Goal: Find specific page/section: Find specific page/section

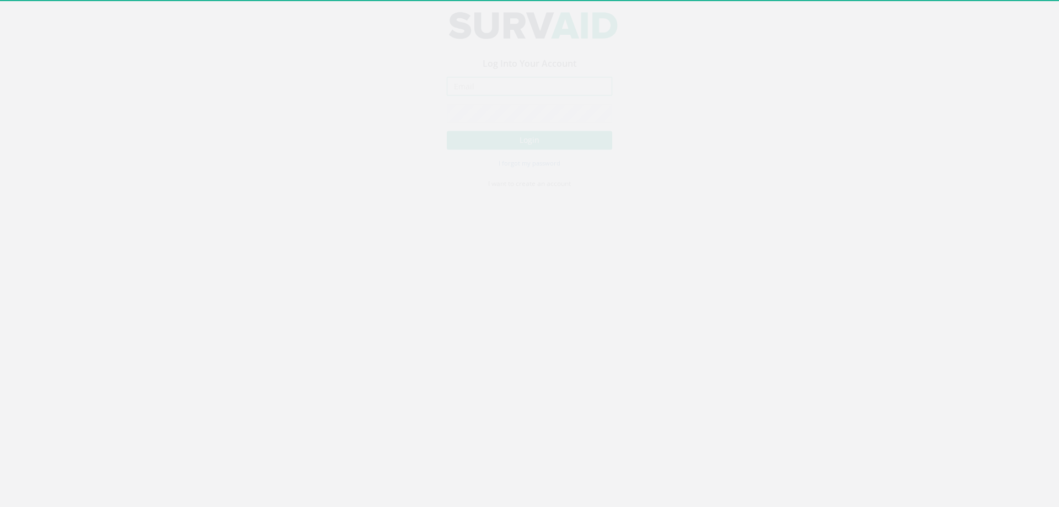
type input "[PERSON_NAME][EMAIL_ADDRESS][PERSON_NAME][DOMAIN_NAME]"
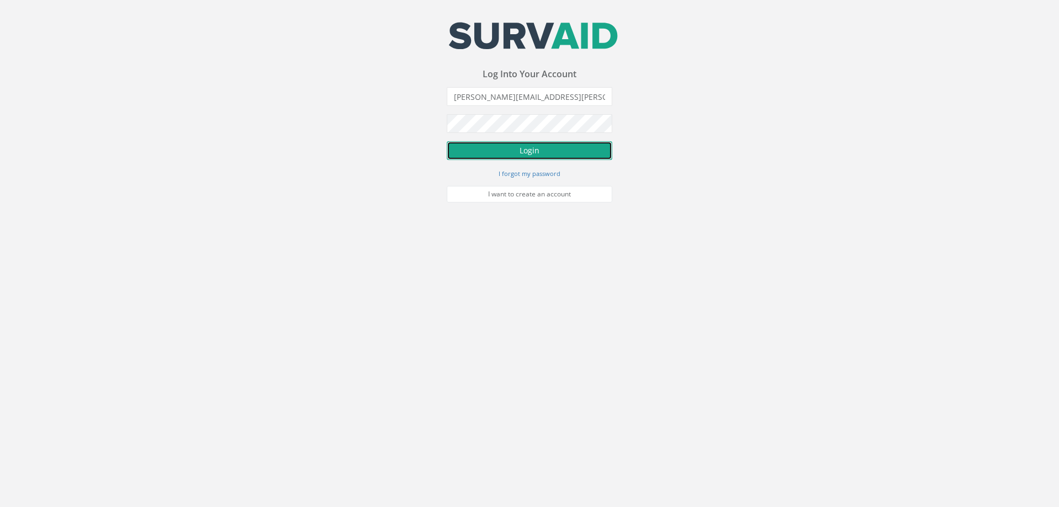
click at [539, 146] on button "Login" at bounding box center [529, 150] width 165 height 19
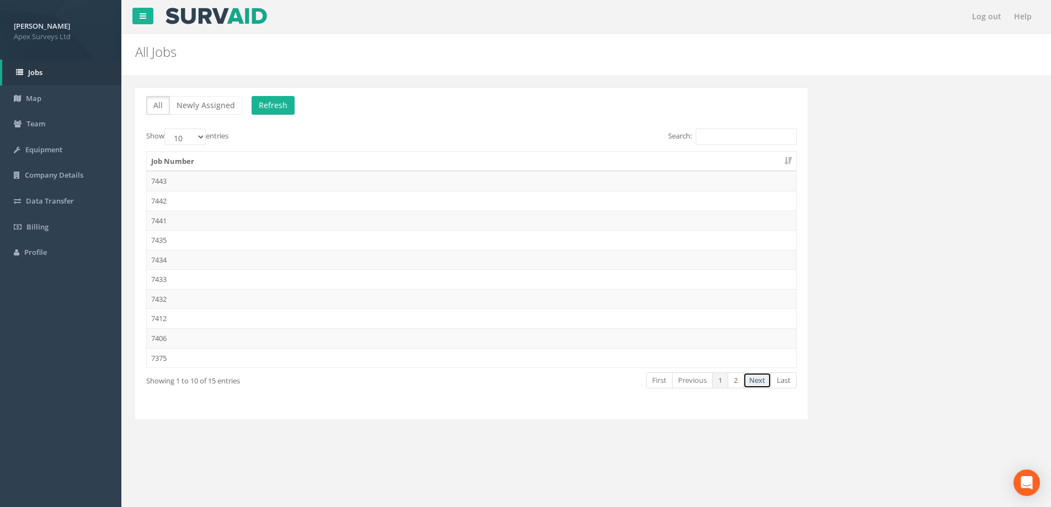
click at [762, 383] on link "Next" at bounding box center [757, 380] width 28 height 16
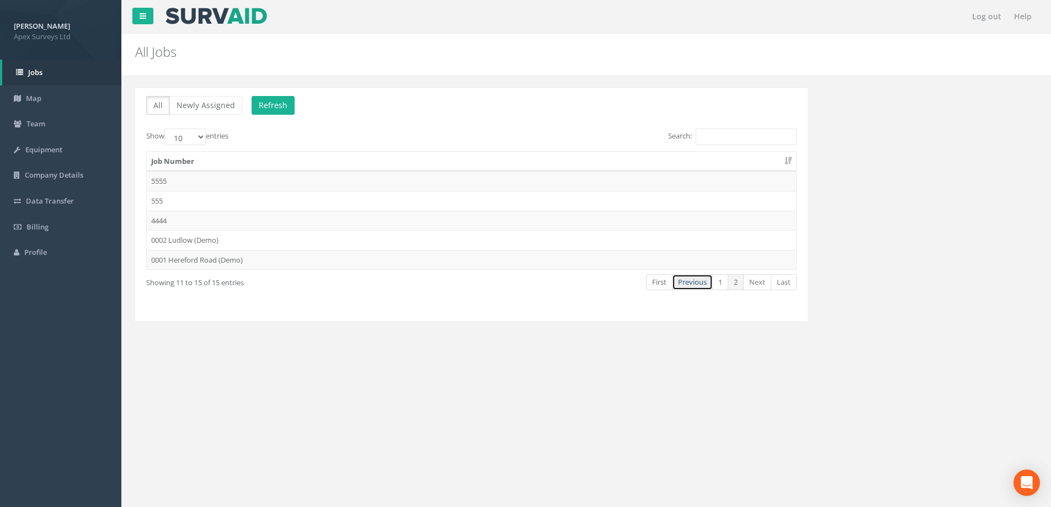
click at [695, 286] on link "Previous" at bounding box center [692, 282] width 41 height 16
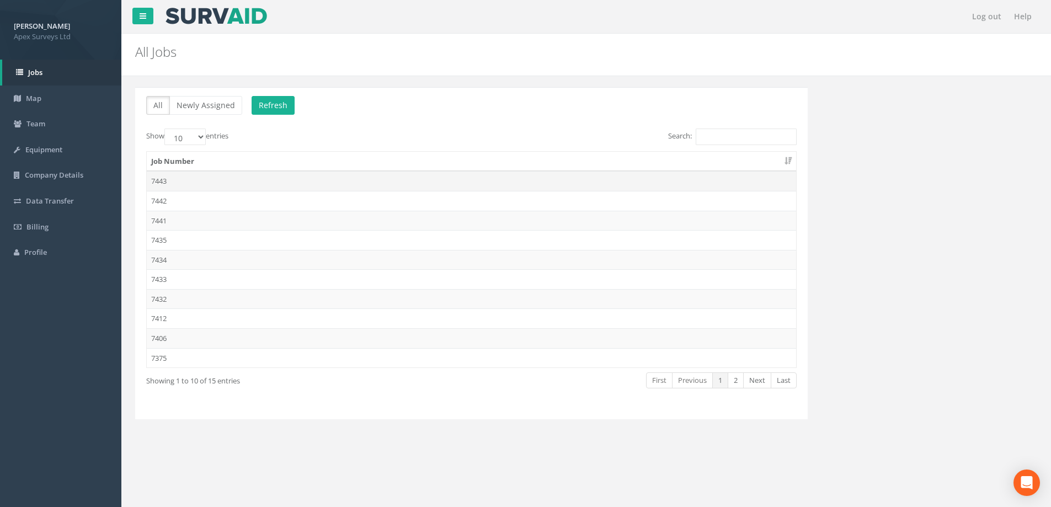
click at [160, 179] on td "7443" at bounding box center [471, 181] width 649 height 20
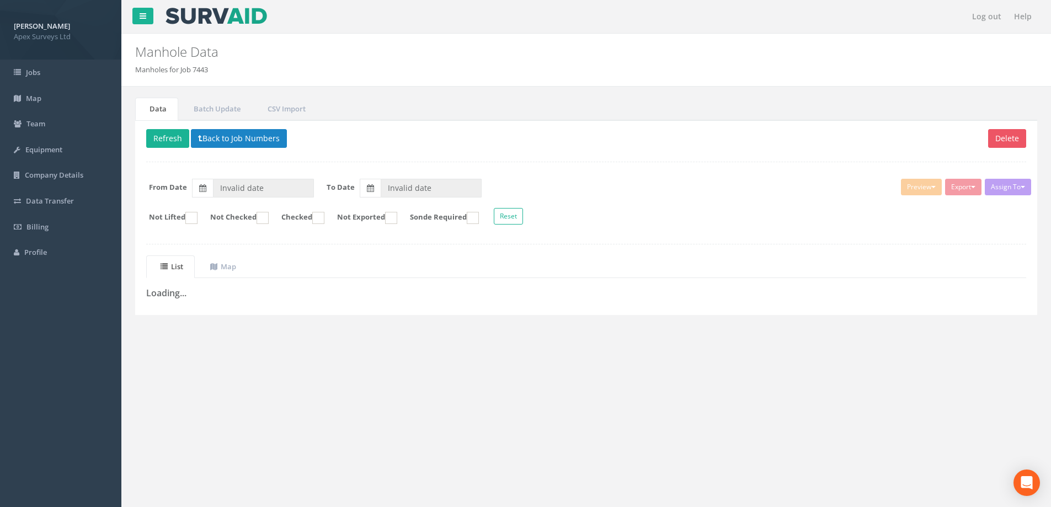
type input "[DATE]"
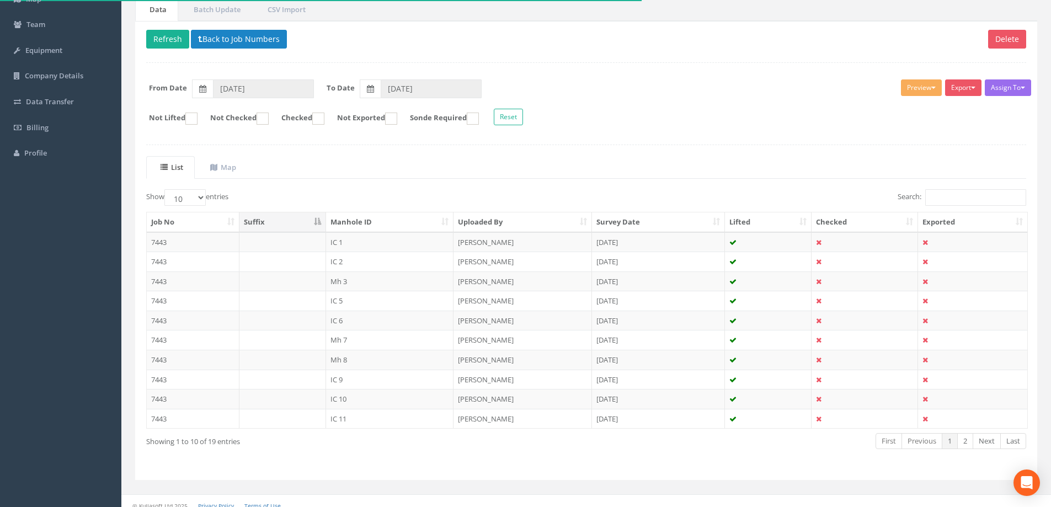
scroll to position [108, 0]
